Goal: Information Seeking & Learning: Learn about a topic

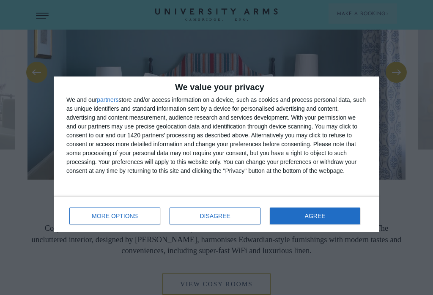
scroll to position [688, 0]
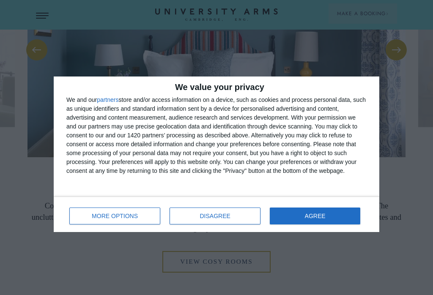
click at [338, 220] on button "AGREE" at bounding box center [315, 215] width 90 height 17
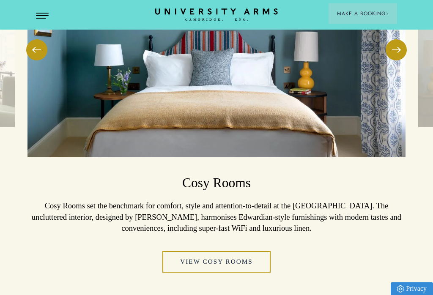
click at [340, 192] on h3 "Cosy Rooms" at bounding box center [216, 183] width 378 height 18
click at [324, 192] on h3 "Cosy Rooms" at bounding box center [216, 183] width 378 height 18
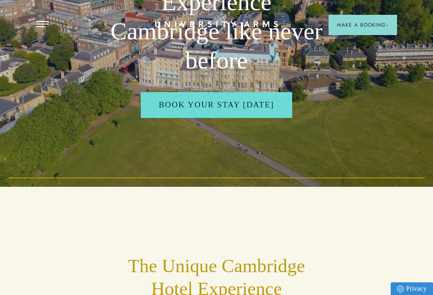
scroll to position [0, 0]
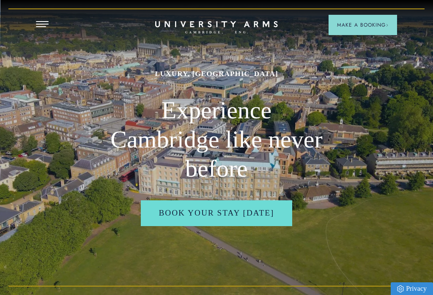
click at [43, 25] on button "Open Menu" at bounding box center [42, 24] width 13 height 7
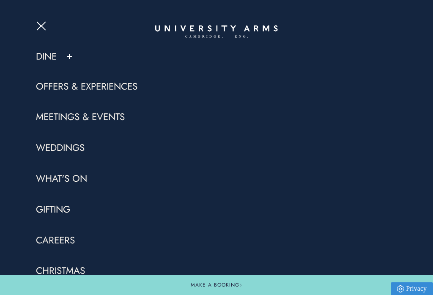
scroll to position [21, 0]
click at [62, 271] on link "Christmas" at bounding box center [60, 271] width 49 height 13
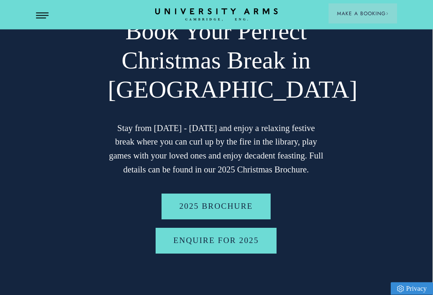
scroll to position [47, 0]
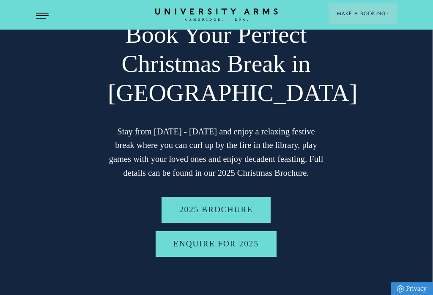
click at [248, 211] on link "2025 BROCHURE" at bounding box center [215, 210] width 109 height 26
click at [42, 13] on span "Open Menu" at bounding box center [39, 13] width 6 height 1
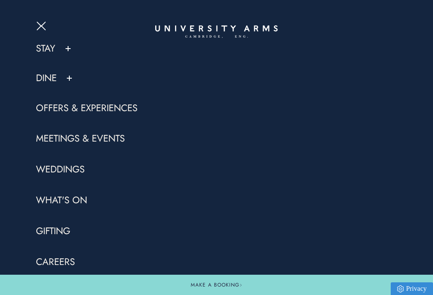
scroll to position [0, 0]
click at [55, 76] on link "Dine" at bounding box center [46, 78] width 21 height 13
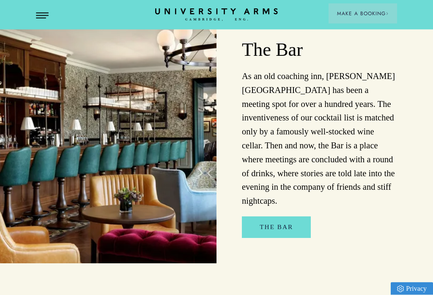
scroll to position [544, 0]
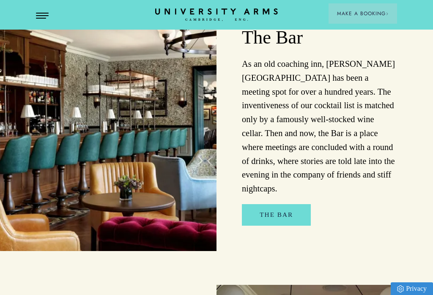
click at [286, 204] on link "The Bar" at bounding box center [276, 215] width 69 height 22
